Goal: Task Accomplishment & Management: Manage account settings

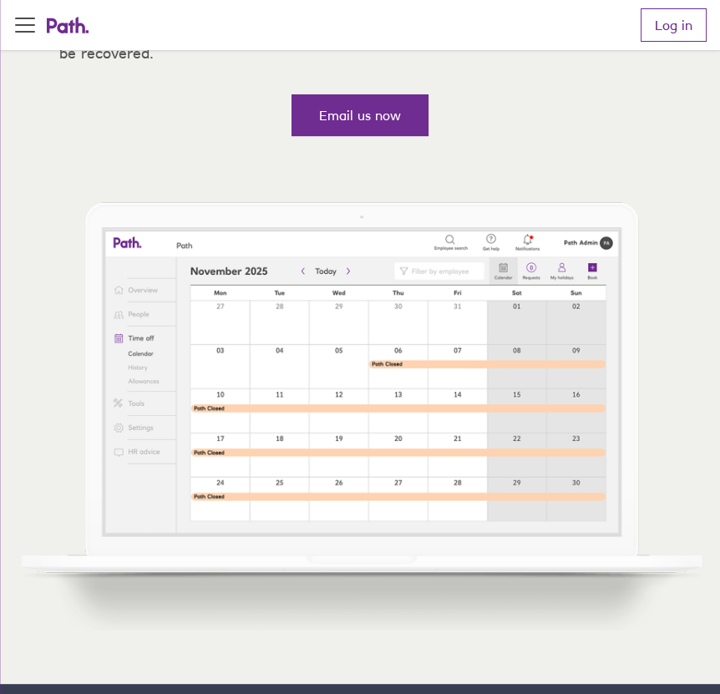
scroll to position [250, 0]
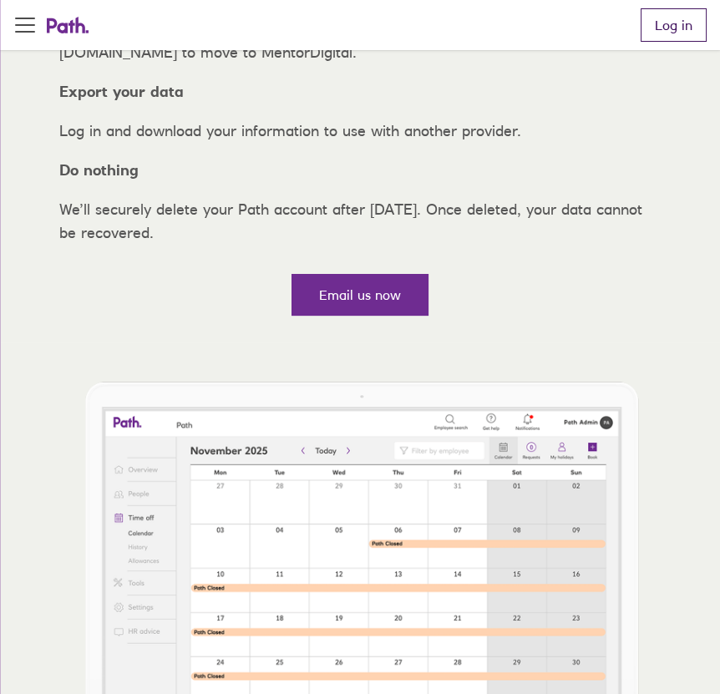
click at [674, 32] on link "Log in" at bounding box center [673, 24] width 66 height 33
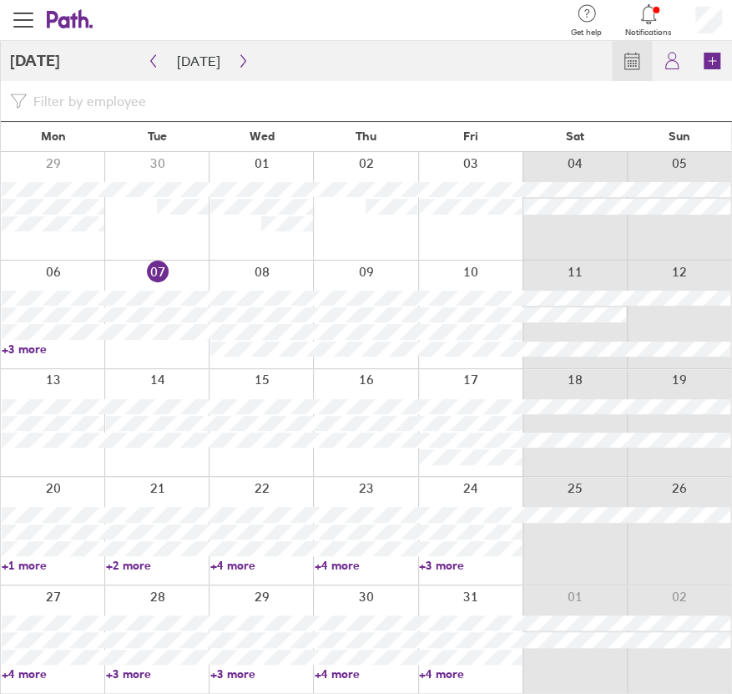
click at [131, 677] on link "+3 more" at bounding box center [157, 673] width 103 height 15
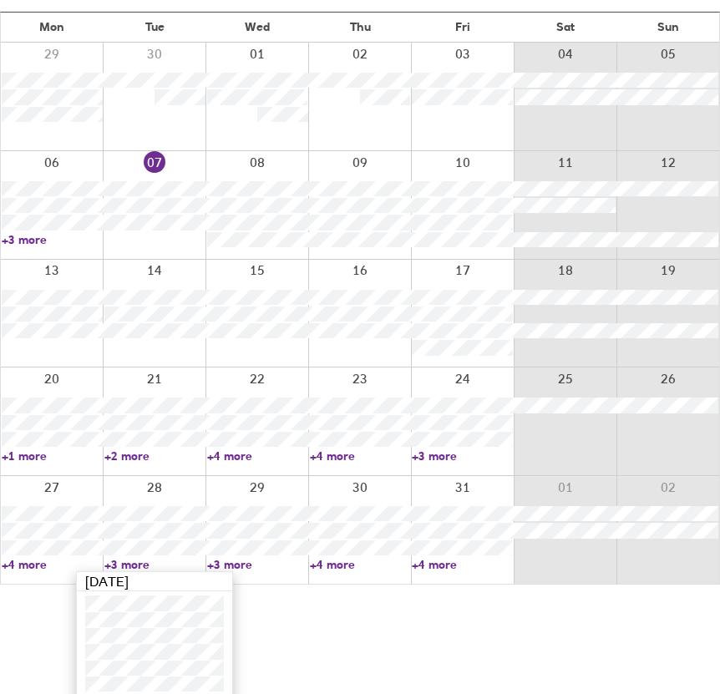
scroll to position [116, 0]
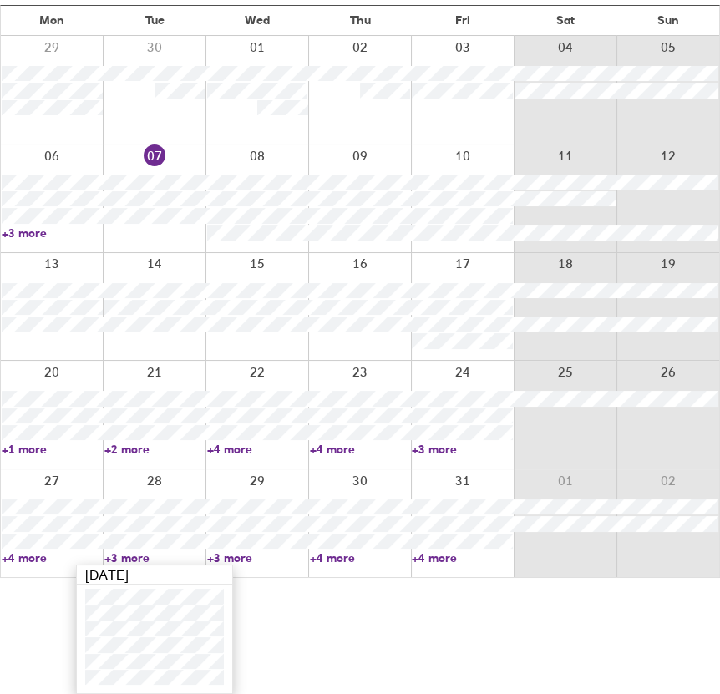
click at [32, 553] on link "+4 more" at bounding box center [52, 557] width 101 height 15
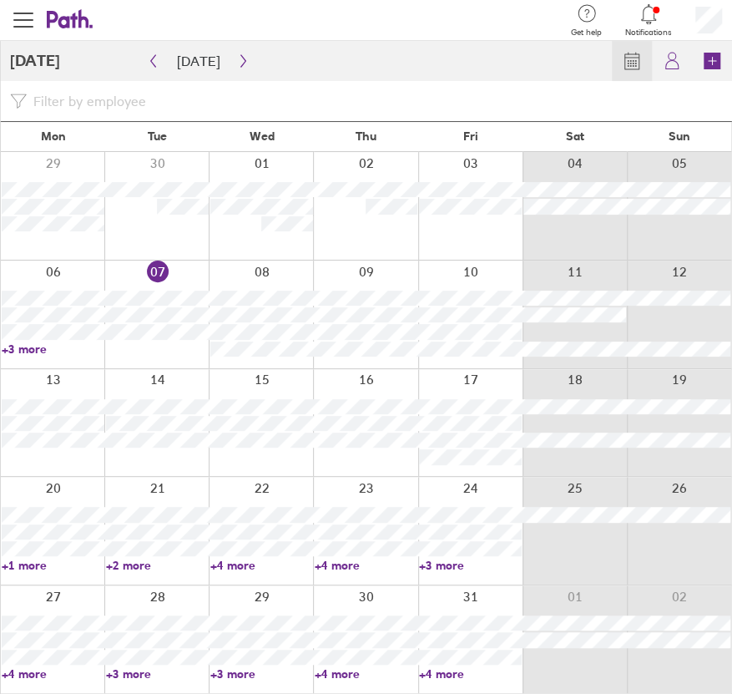
click at [39, 677] on link "+4 more" at bounding box center [53, 673] width 103 height 15
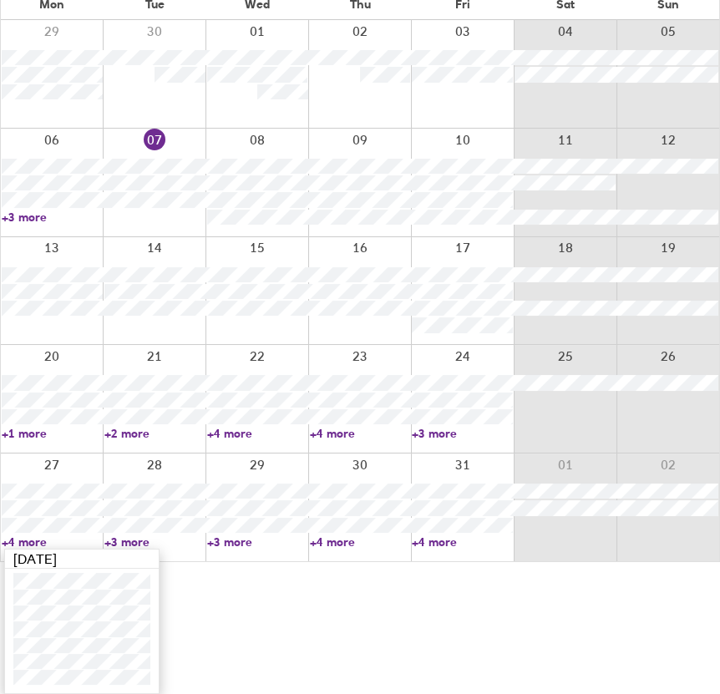
scroll to position [49, 0]
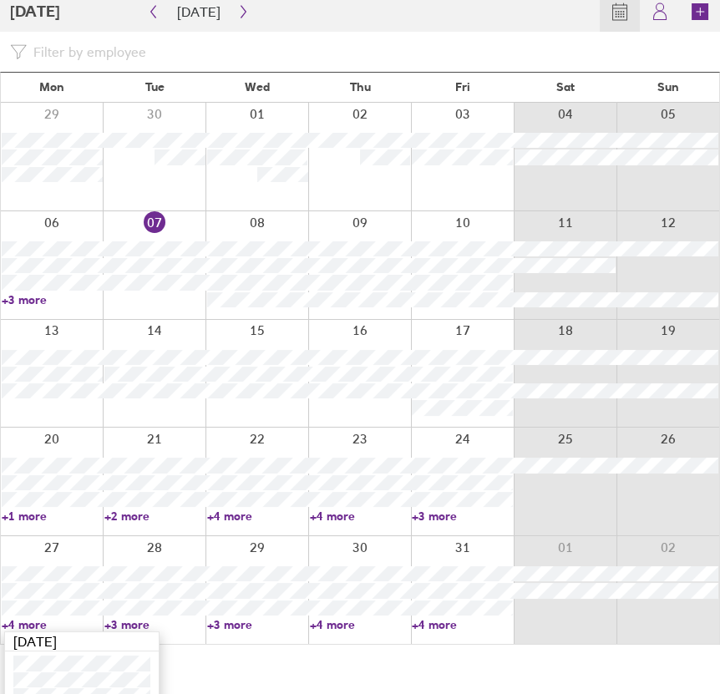
click at [436, 518] on link "+3 more" at bounding box center [462, 515] width 101 height 15
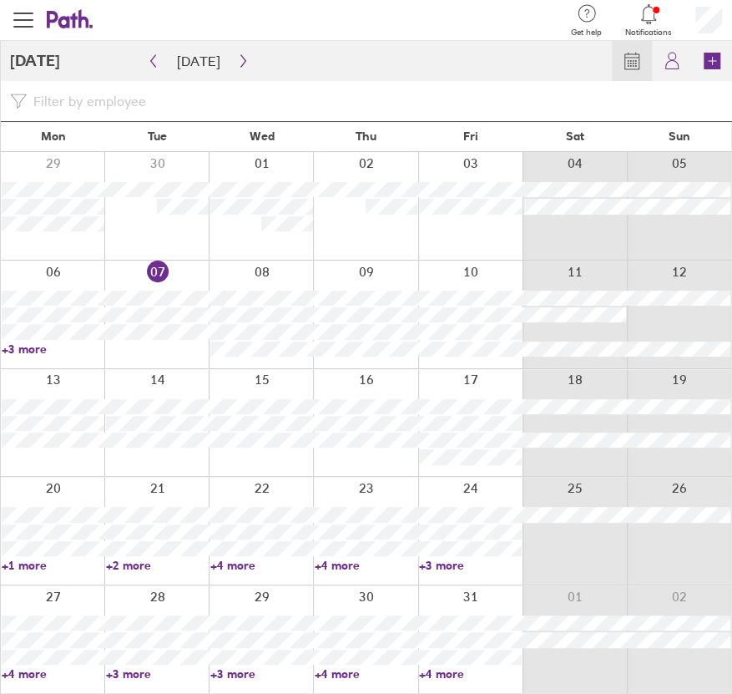
click at [458, 567] on link "+3 more" at bounding box center [470, 565] width 103 height 15
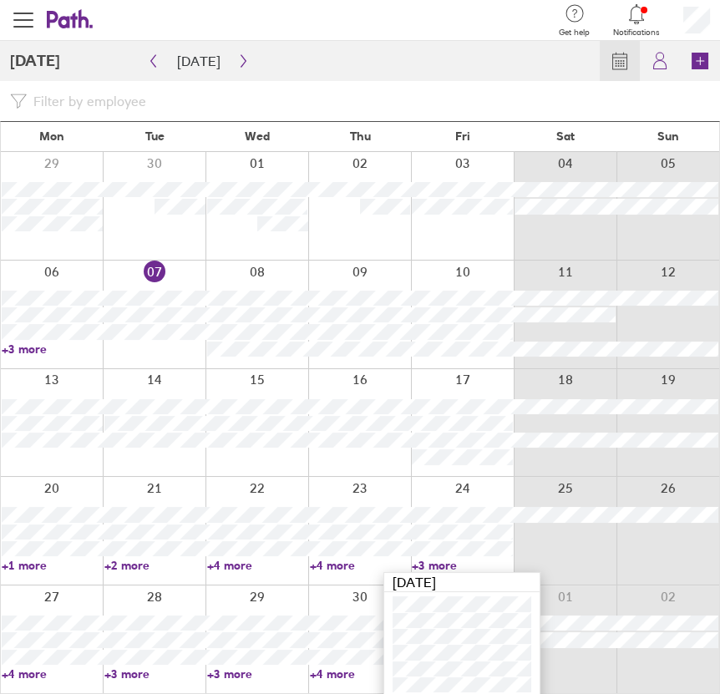
scroll to position [8, 0]
